Goal: Use online tool/utility: Utilize a website feature to perform a specific function

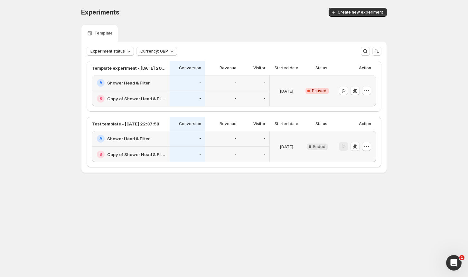
click at [112, 83] on h2 "Shower Head & Filter" at bounding box center [128, 83] width 43 height 6
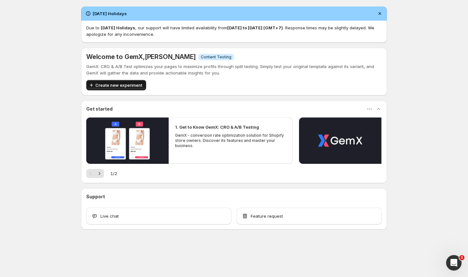
click at [112, 82] on span "Create new experiment" at bounding box center [118, 85] width 47 height 6
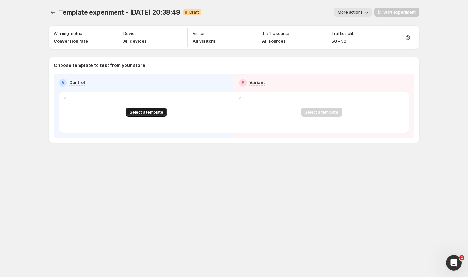
click at [140, 110] on span "Select a template" at bounding box center [146, 111] width 33 height 5
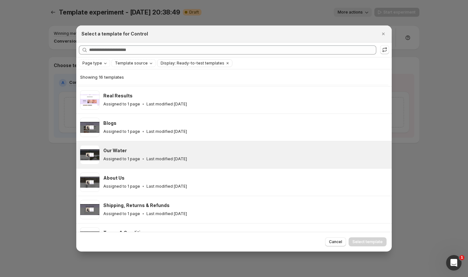
scroll to position [203, 0]
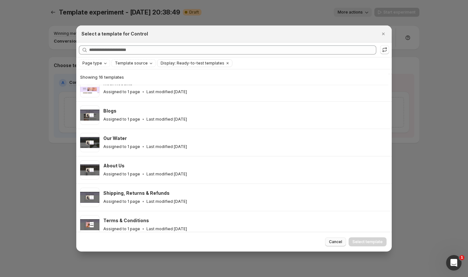
click at [327, 240] on button "Cancel" at bounding box center [335, 241] width 21 height 9
